Goal: Find contact information: Find contact information

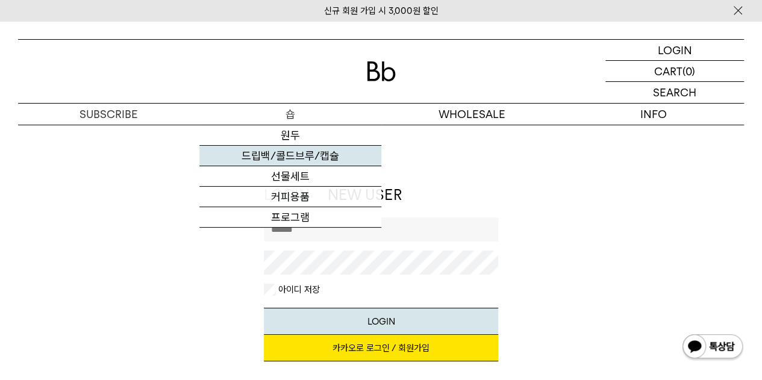
click at [308, 151] on link "드립백/콜드브루/캡슐" at bounding box center [289, 156] width 181 height 20
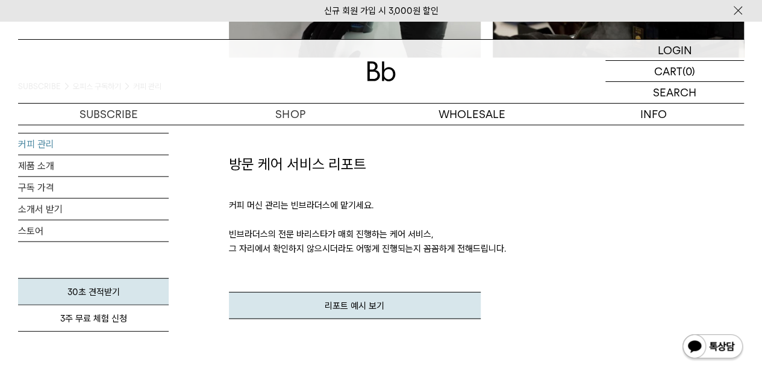
scroll to position [1385, 0]
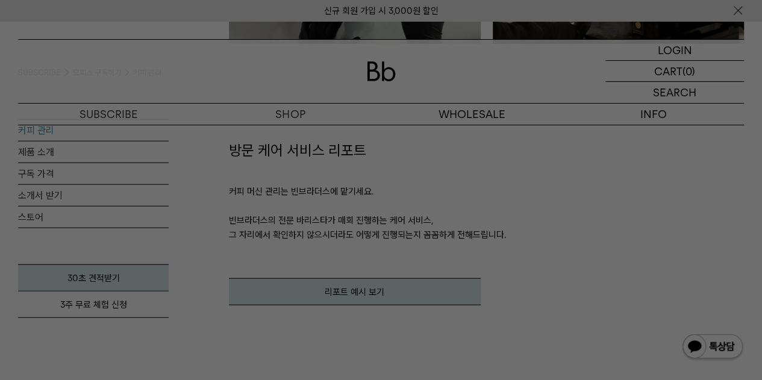
click at [405, 243] on div at bounding box center [381, 190] width 762 height 380
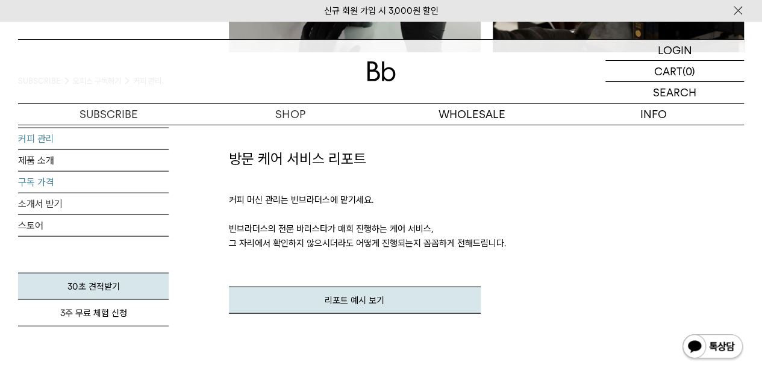
scroll to position [1325, 0]
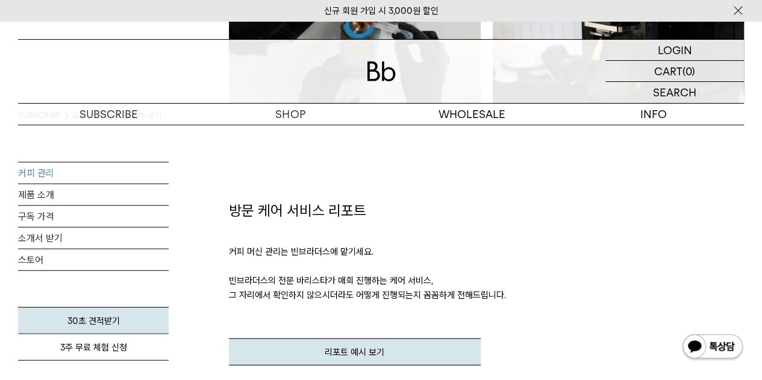
click at [440, 175] on div "방문 케어 서비스 리포트 커피 머신 관리는 빈브라더스에 맡기세요. 빈브라더스의 전문 바리스타가 매회 진행하는 케어 서비스, 그 자리에서 확인하…" at bounding box center [486, 295] width 515 height 382
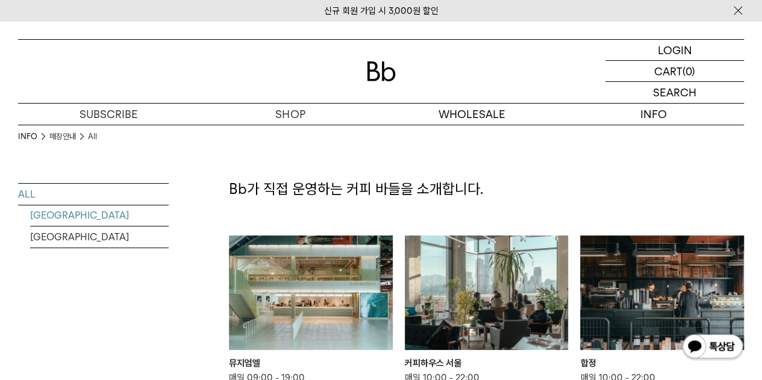
click at [79, 210] on link "[GEOGRAPHIC_DATA]" at bounding box center [99, 215] width 139 height 21
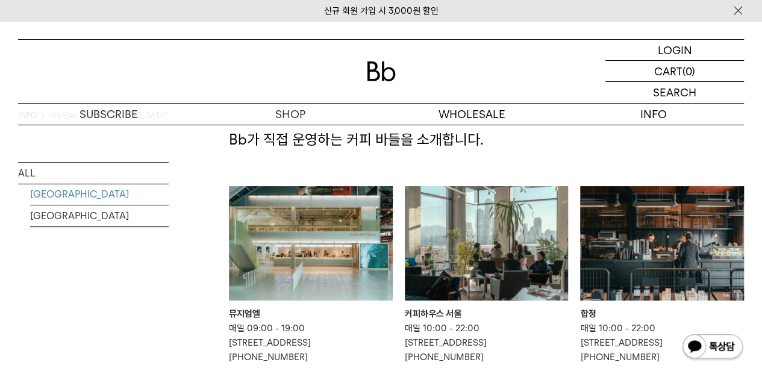
scroll to position [120, 0]
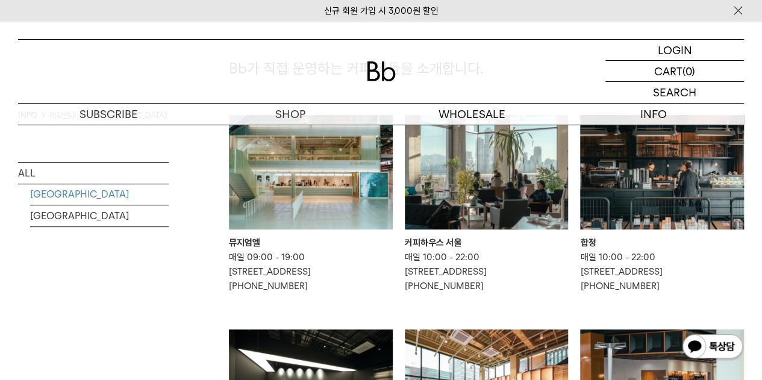
click at [282, 182] on img at bounding box center [311, 172] width 164 height 114
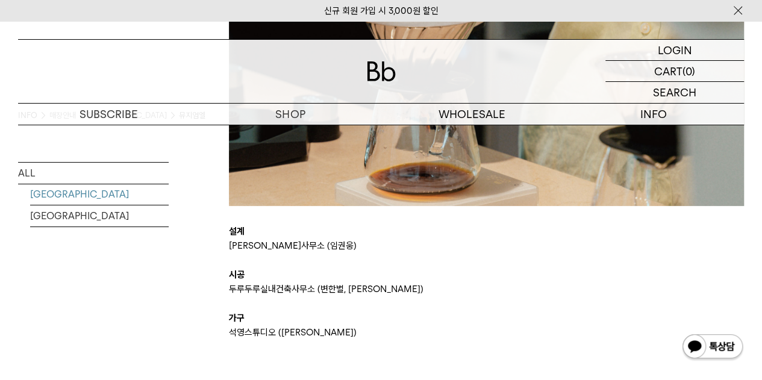
scroll to position [2590, 0]
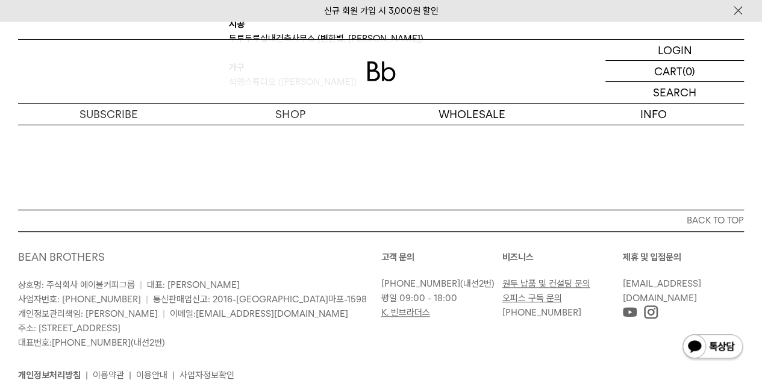
click at [523, 298] on link "오피스 구독 문의" at bounding box center [532, 298] width 60 height 11
click at [326, 301] on p "상호명: 주식회사 에이블커피그룹 | 대표: 박성호 사업자번호: 220-87-84283 | 통신판매업신고: 2016-서울마포-1598 개인정보관…" at bounding box center [199, 314] width 363 height 72
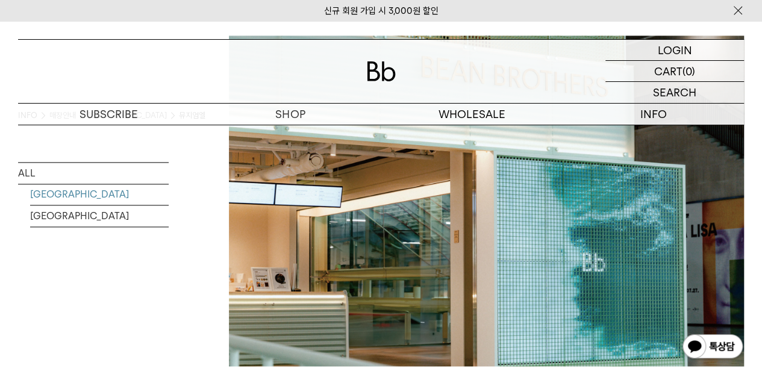
scroll to position [602, 0]
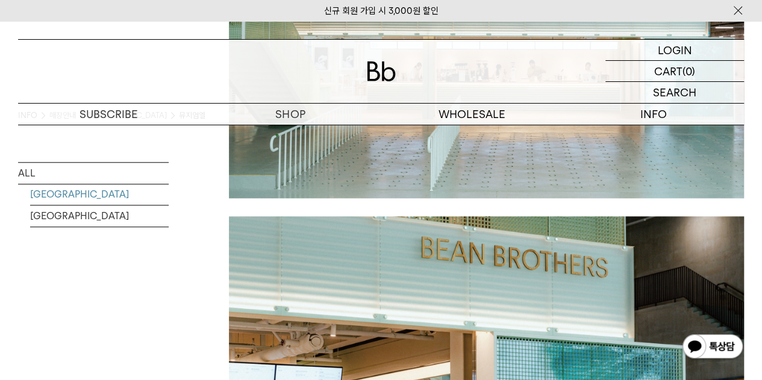
click at [725, 341] on img at bounding box center [712, 347] width 63 height 29
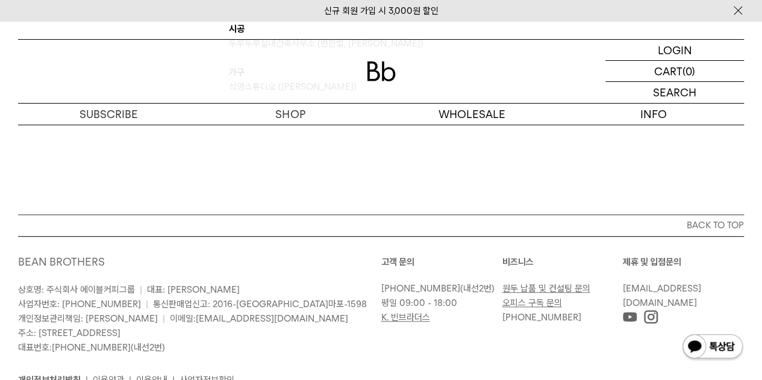
scroll to position [2590, 0]
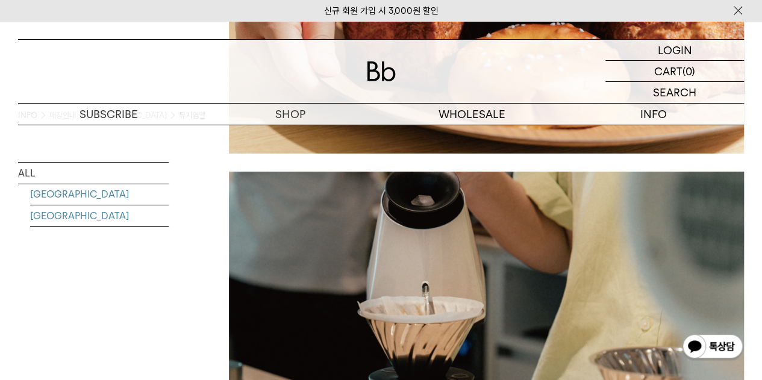
scroll to position [1927, 0]
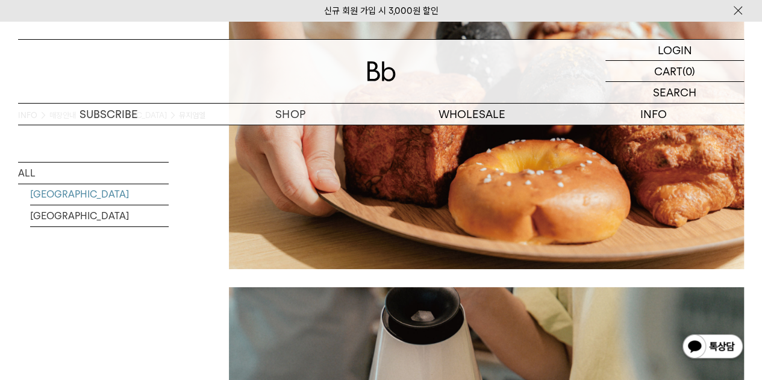
click at [89, 192] on link "[GEOGRAPHIC_DATA]" at bounding box center [99, 194] width 139 height 21
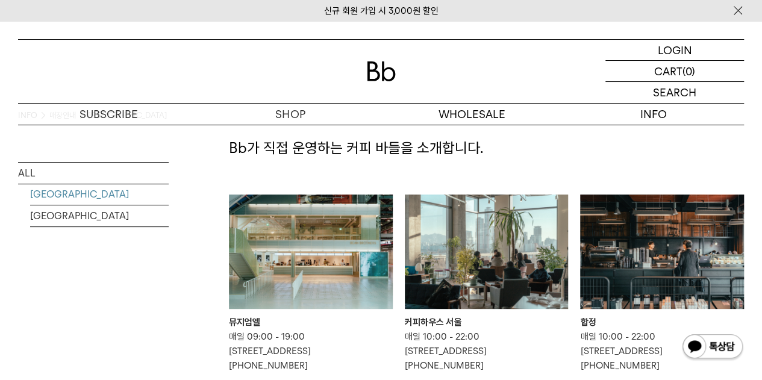
scroll to position [60, 0]
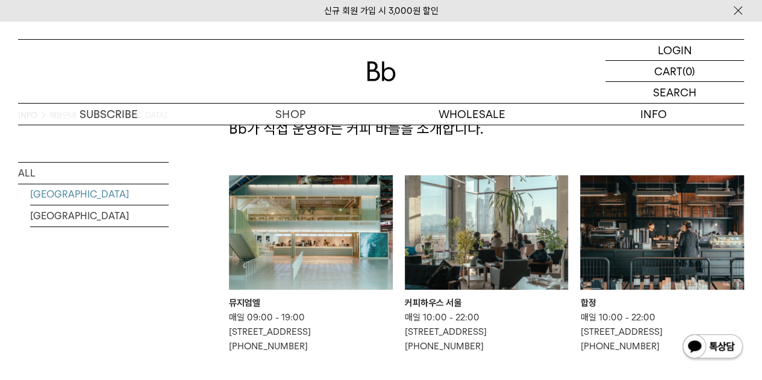
click at [678, 256] on img at bounding box center [662, 232] width 164 height 114
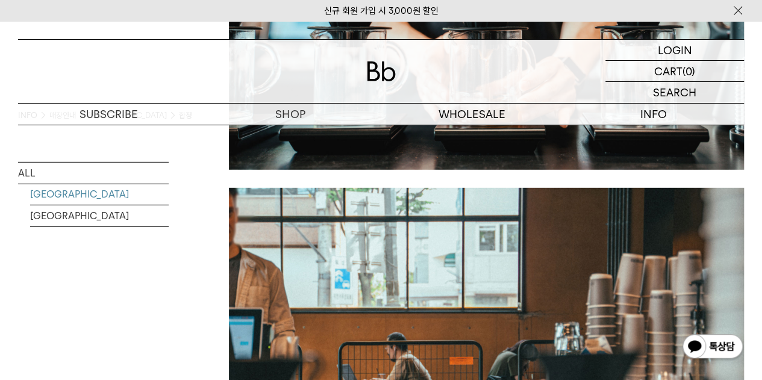
scroll to position [1686, 0]
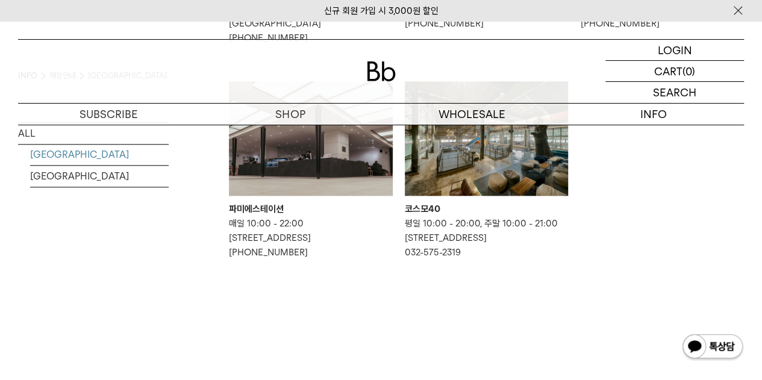
scroll to position [540, 0]
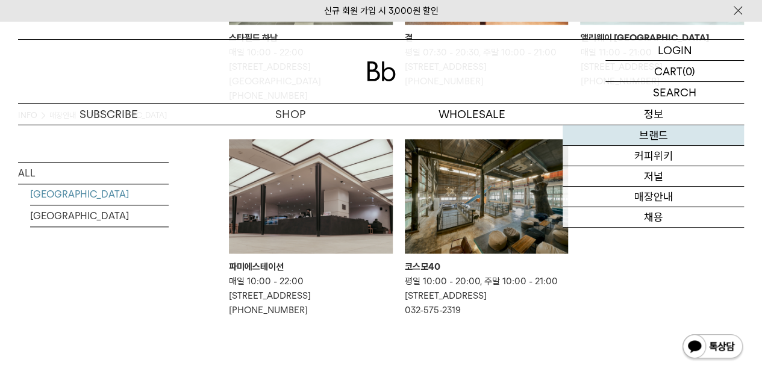
click at [657, 131] on link "브랜드" at bounding box center [652, 135] width 181 height 20
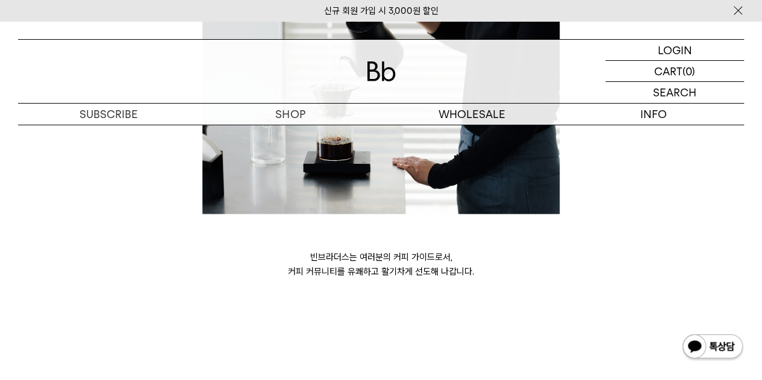
scroll to position [3071, 0]
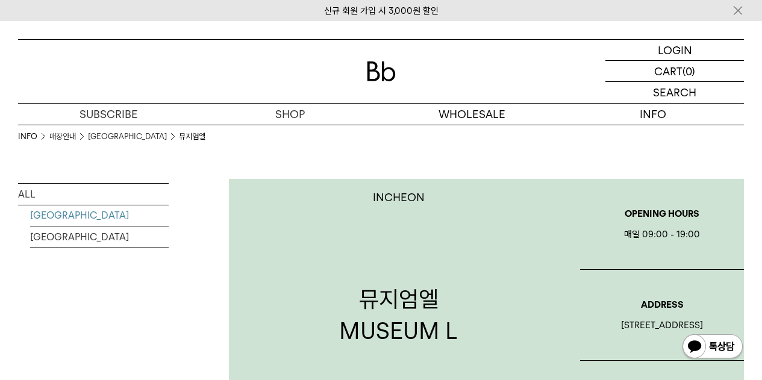
scroll to position [1905, 0]
